Goal: Use online tool/utility: Utilize a website feature to perform a specific function

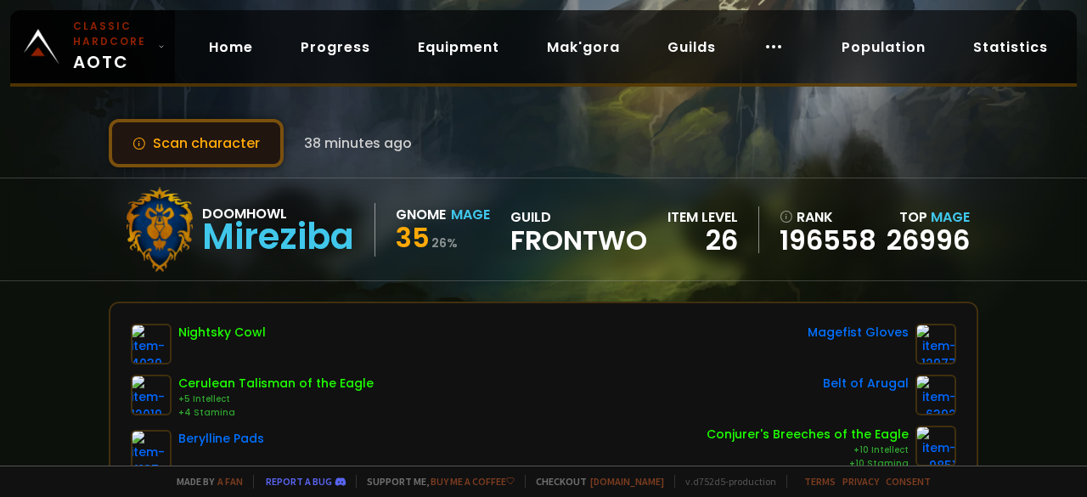
click at [202, 127] on button "Scan character" at bounding box center [196, 143] width 175 height 48
click at [231, 140] on button "Scan character" at bounding box center [196, 143] width 175 height 48
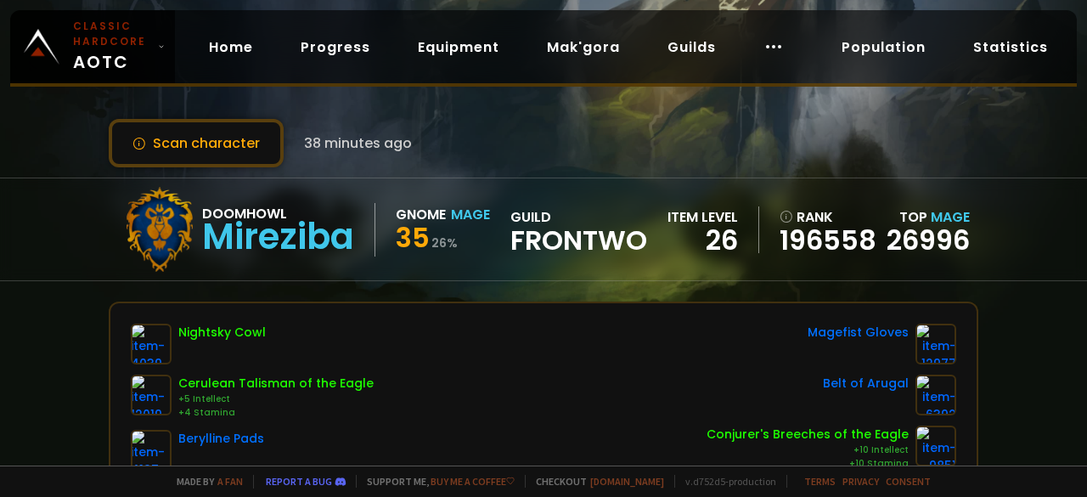
drag, startPoint x: 240, startPoint y: 137, endPoint x: 313, endPoint y: 128, distance: 73.5
click at [241, 137] on button "Scan character" at bounding box center [196, 143] width 175 height 48
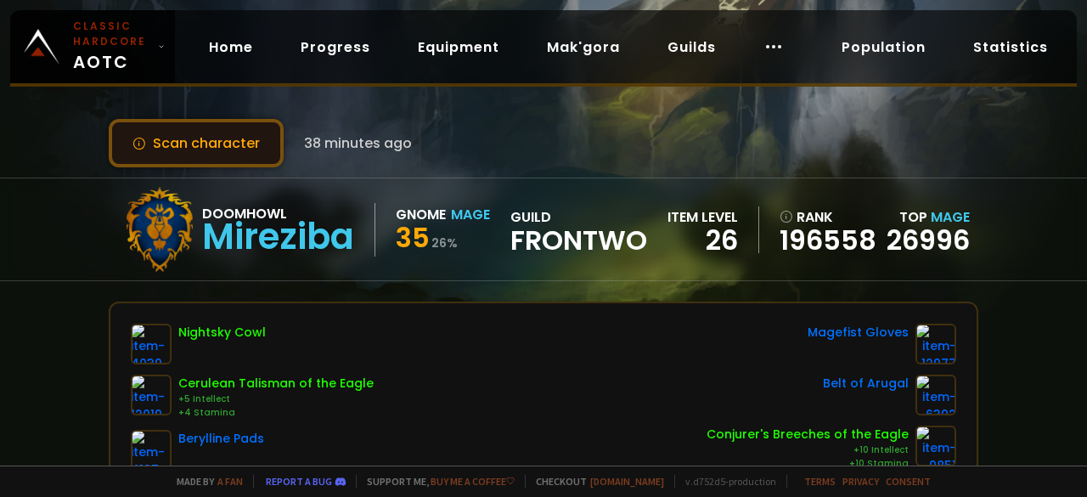
click at [202, 143] on button "Scan character" at bounding box center [196, 143] width 175 height 48
click at [217, 136] on button "Scan character" at bounding box center [196, 143] width 175 height 48
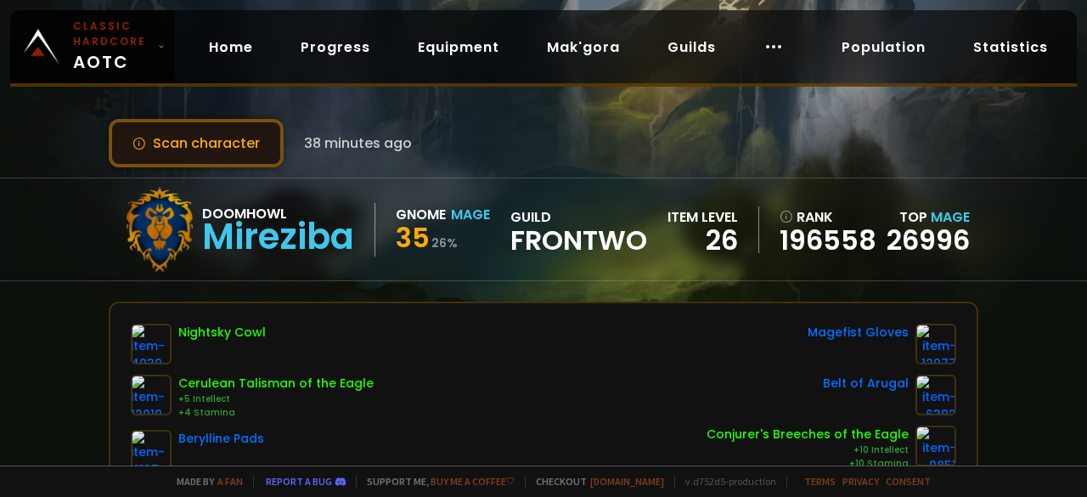
click at [217, 136] on button "Scan character" at bounding box center [196, 143] width 175 height 48
click at [194, 138] on button "Scan character" at bounding box center [196, 143] width 175 height 48
click at [197, 153] on button "Scan character" at bounding box center [196, 143] width 175 height 48
drag, startPoint x: 262, startPoint y: 149, endPoint x: 272, endPoint y: 149, distance: 9.4
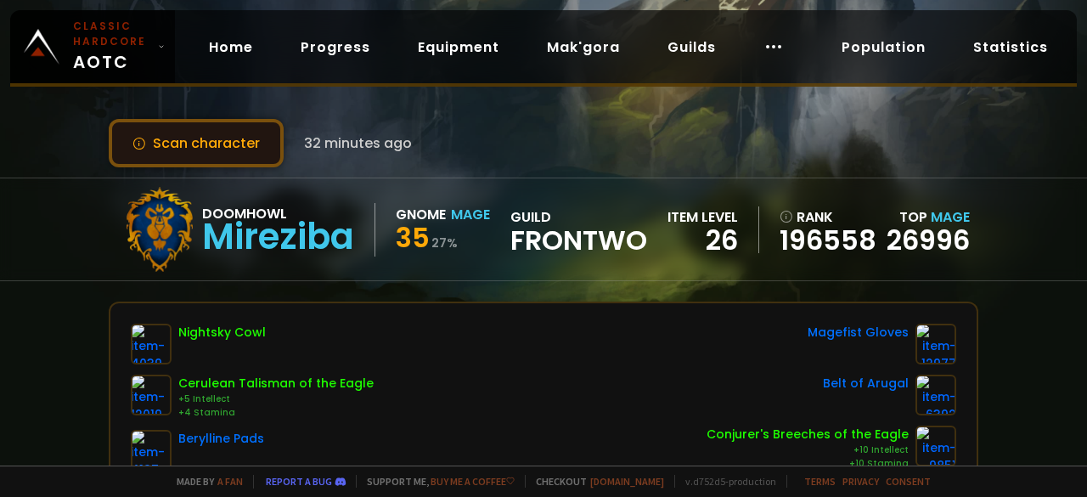
click at [263, 149] on button "Scan character" at bounding box center [196, 143] width 175 height 48
